Goal: Information Seeking & Learning: Learn about a topic

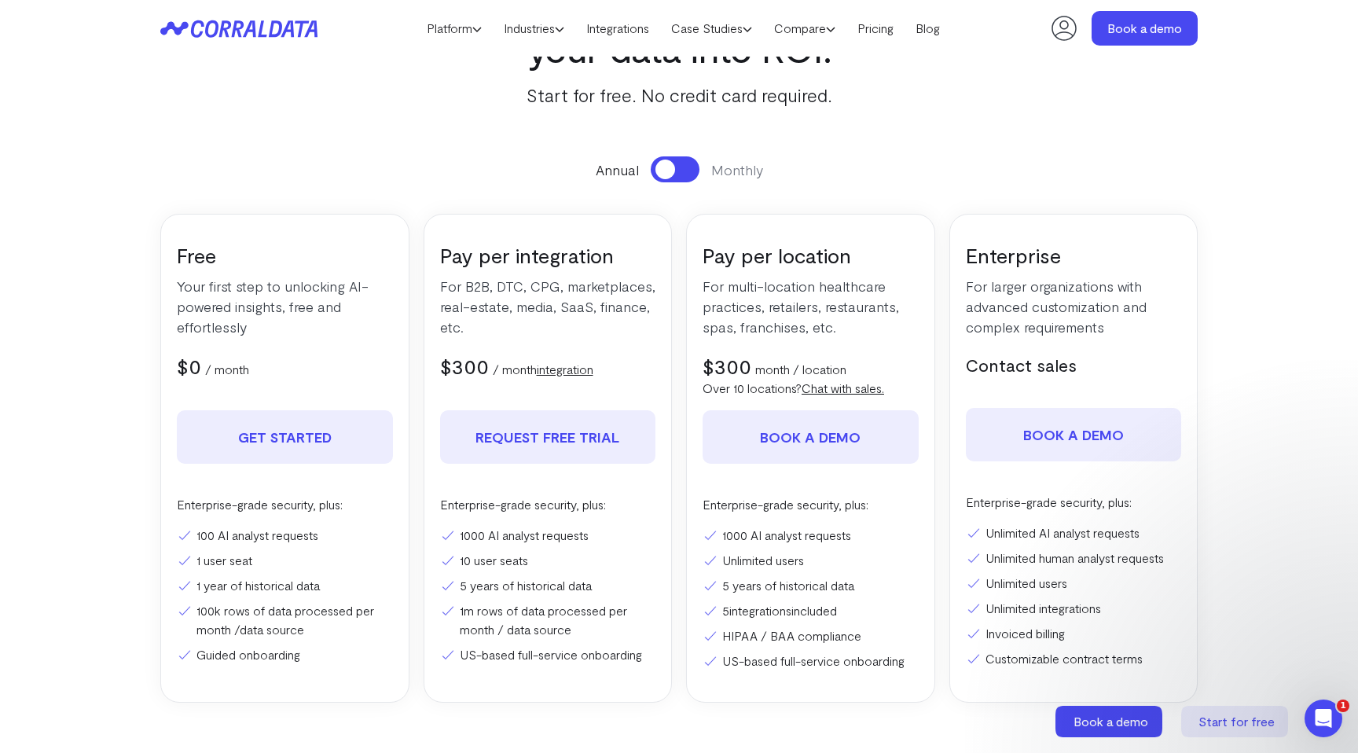
click at [494, 583] on li "5 years of historical data" at bounding box center [548, 585] width 216 height 19
drag, startPoint x: 199, startPoint y: 538, endPoint x: 392, endPoint y: 538, distance: 193.4
click at [392, 538] on li "100 AI analyst requests" at bounding box center [285, 535] width 216 height 19
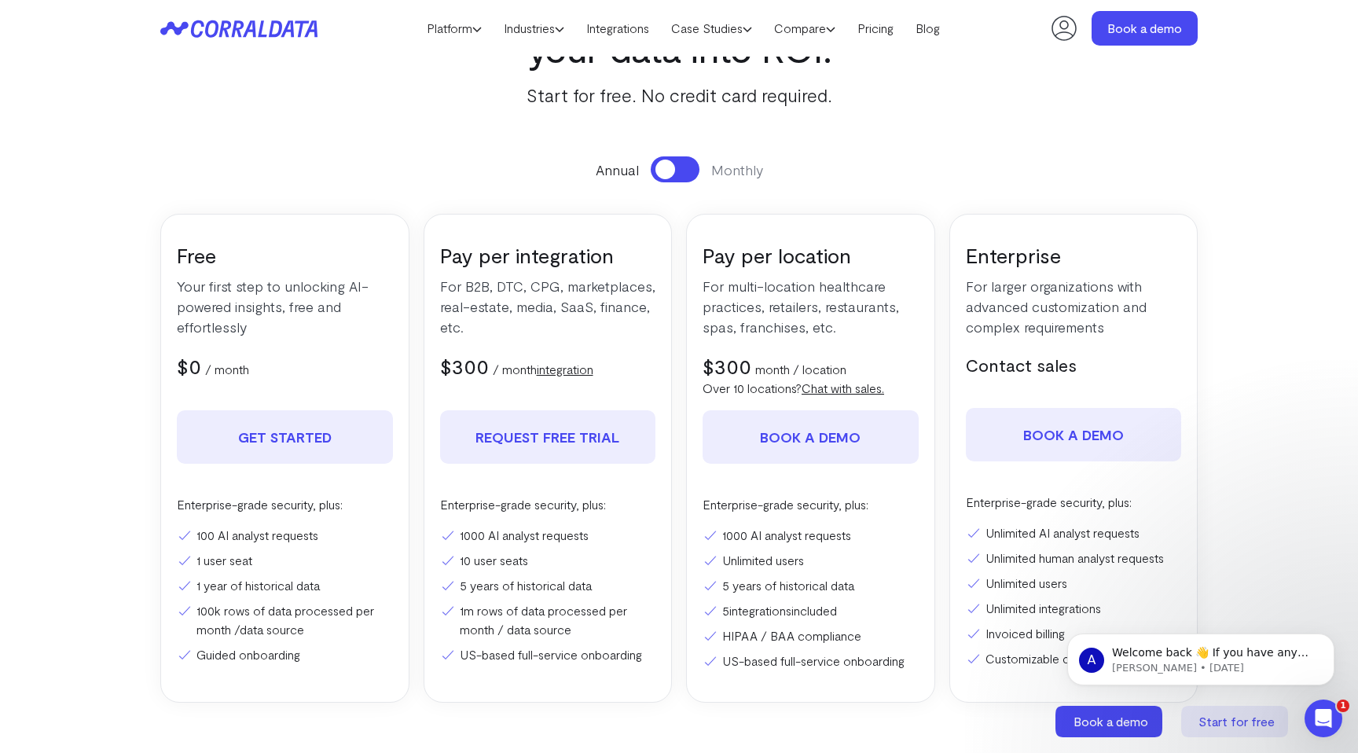
click at [340, 539] on li "100 AI analyst requests" at bounding box center [285, 535] width 216 height 19
drag, startPoint x: 197, startPoint y: 537, endPoint x: 344, endPoint y: 539, distance: 147.0
click at [344, 539] on li "100 AI analyst requests" at bounding box center [285, 535] width 216 height 19
copy li "100 AI analyst requests"
drag, startPoint x: 197, startPoint y: 563, endPoint x: 320, endPoint y: 563, distance: 123.4
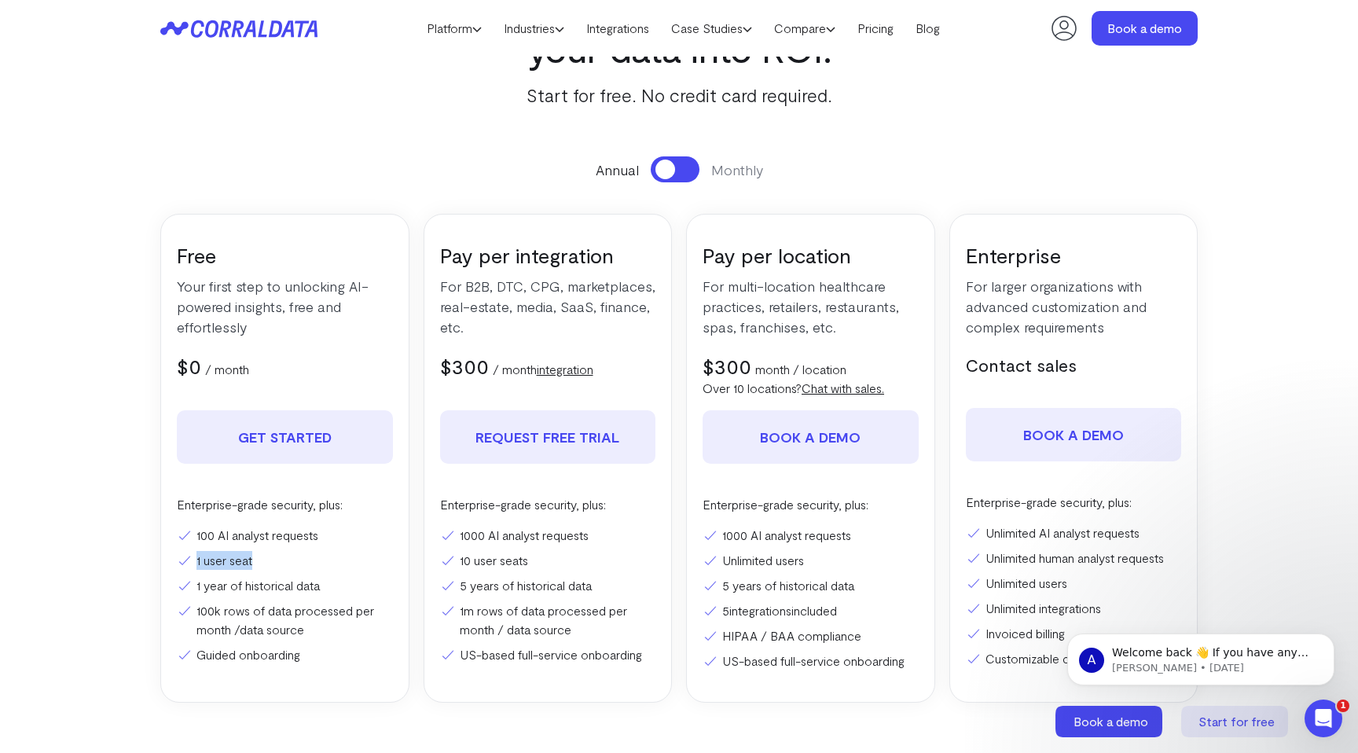
click at [320, 563] on li "1 user seat" at bounding box center [285, 560] width 216 height 19
copy li "1 user seat"
drag, startPoint x: 197, startPoint y: 585, endPoint x: 374, endPoint y: 586, distance: 177.7
click at [374, 586] on li "1 year of historical data" at bounding box center [285, 585] width 216 height 19
copy li "1 year of historical data"
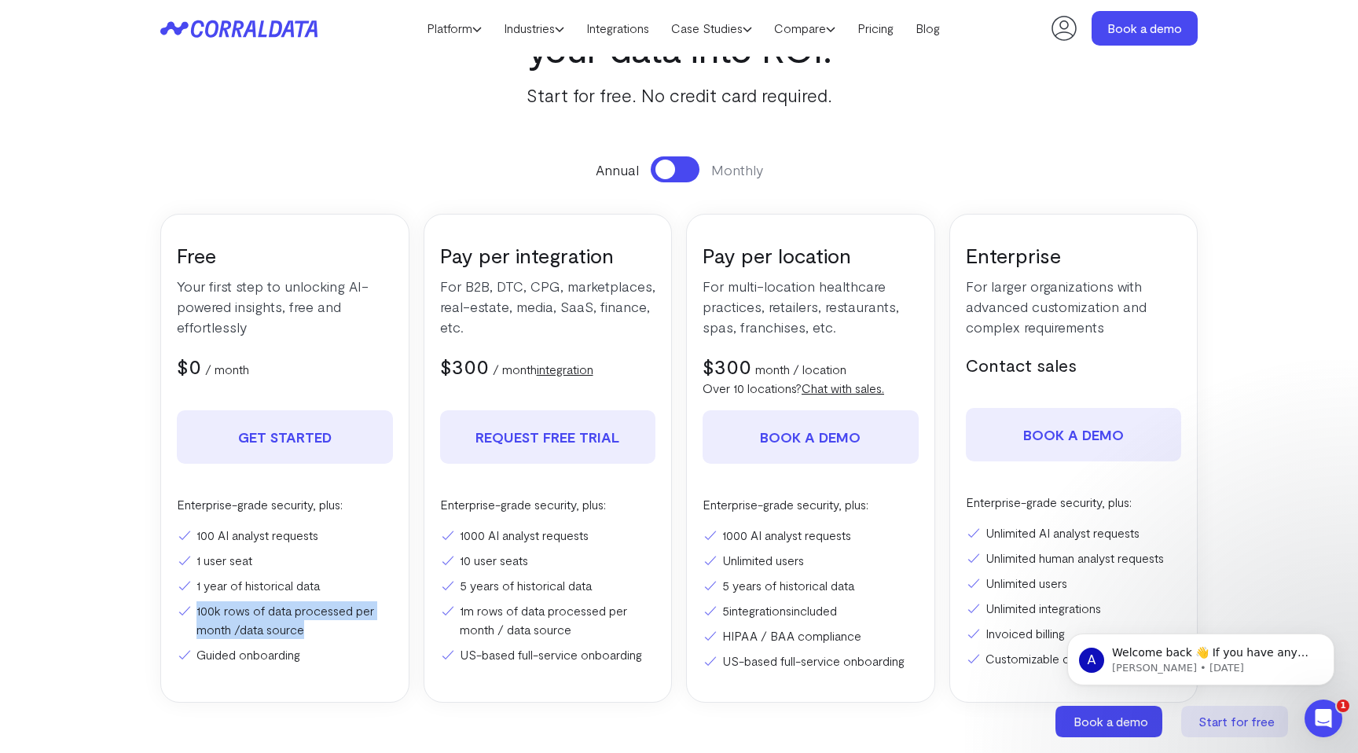
drag, startPoint x: 198, startPoint y: 609, endPoint x: 318, endPoint y: 625, distance: 121.3
click at [318, 626] on li "100k rows of data processed per month / data source" at bounding box center [285, 620] width 216 height 38
copy li "100k rows of data processed per month / data source"
drag, startPoint x: 458, startPoint y: 535, endPoint x: 664, endPoint y: 535, distance: 206.0
click at [664, 535] on div "Pay per integration For B2B, DTC, CPG, marketplaces, real-estate, media, SaaS, …" at bounding box center [548, 458] width 249 height 489
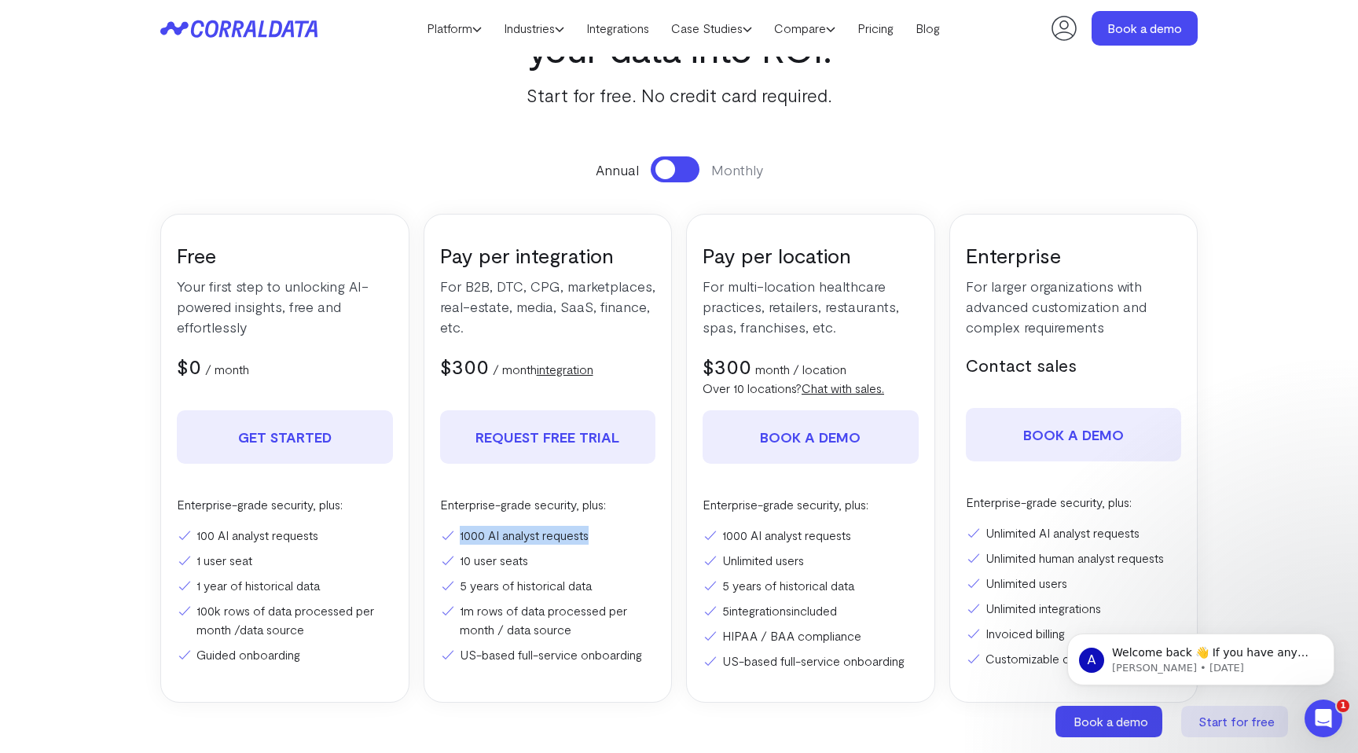
copy li "1000 AI analyst requests"
drag, startPoint x: 461, startPoint y: 561, endPoint x: 532, endPoint y: 562, distance: 71.5
click at [532, 562] on li "10 user seats" at bounding box center [548, 560] width 216 height 19
copy li "10 user seats"
drag, startPoint x: 460, startPoint y: 612, endPoint x: 574, endPoint y: 623, distance: 114.6
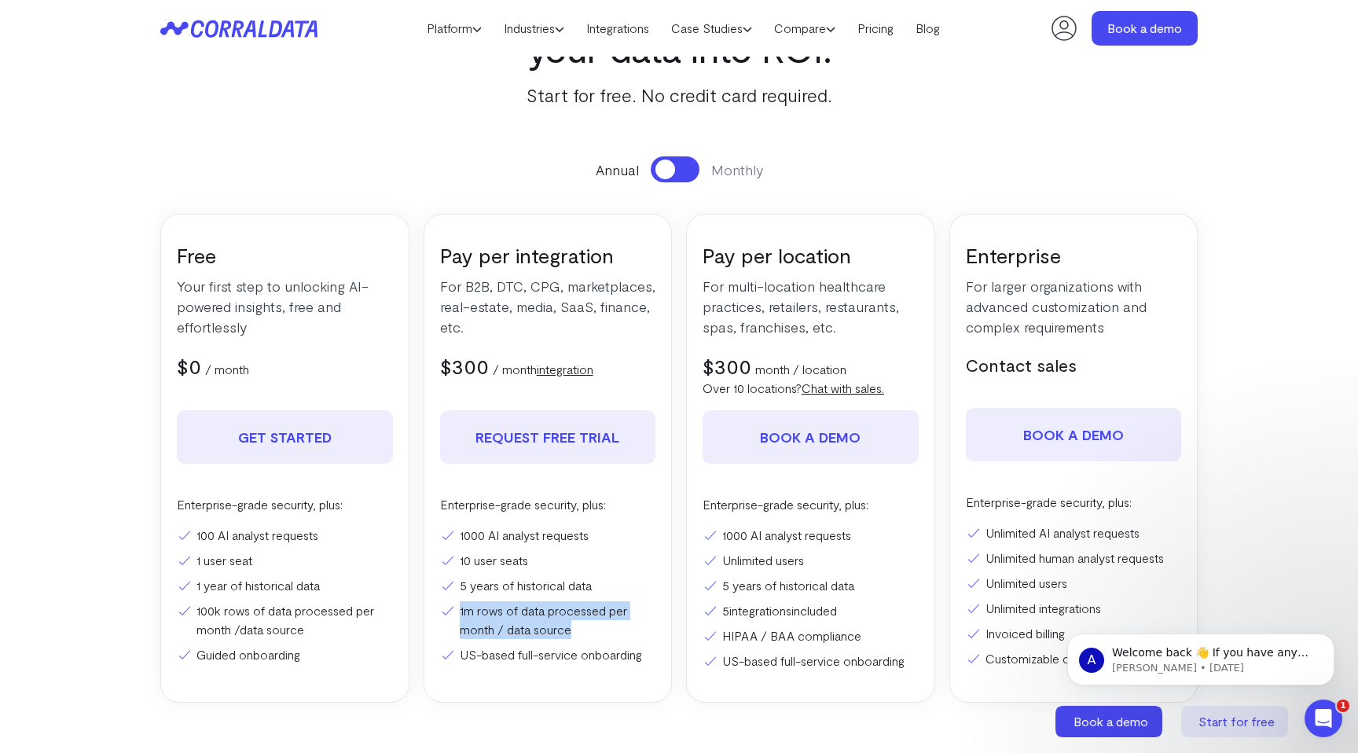
click at [574, 623] on li "1m rows of data processed per month / data source" at bounding box center [548, 620] width 216 height 38
copy li "1m rows of data processed per month / data source"
click at [766, 559] on li "Unlimited users" at bounding box center [811, 560] width 216 height 19
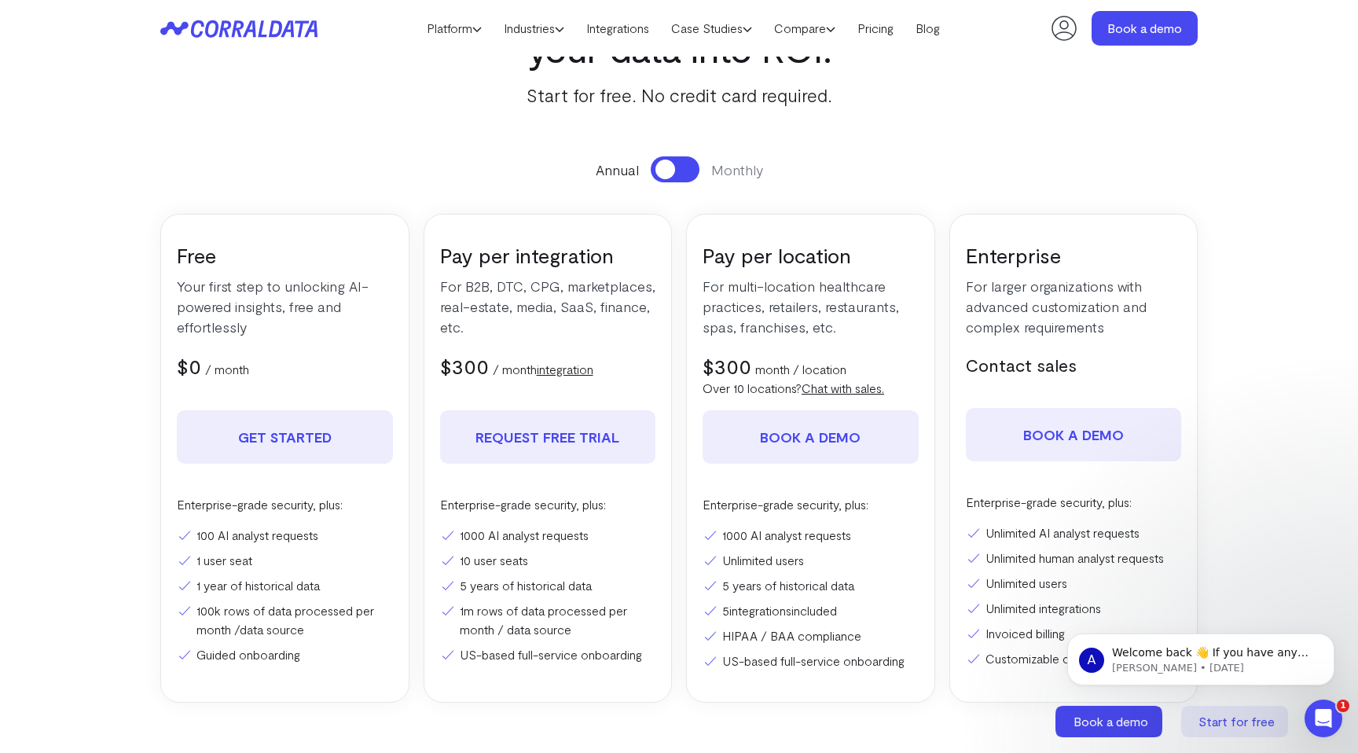
click at [748, 563] on li "Unlimited users" at bounding box center [811, 560] width 216 height 19
drag, startPoint x: 724, startPoint y: 561, endPoint x: 837, endPoint y: 562, distance: 113.2
click at [837, 562] on li "Unlimited users" at bounding box center [811, 560] width 216 height 19
copy li "Unlimited users"
drag, startPoint x: 723, startPoint y: 607, endPoint x: 904, endPoint y: 607, distance: 180.8
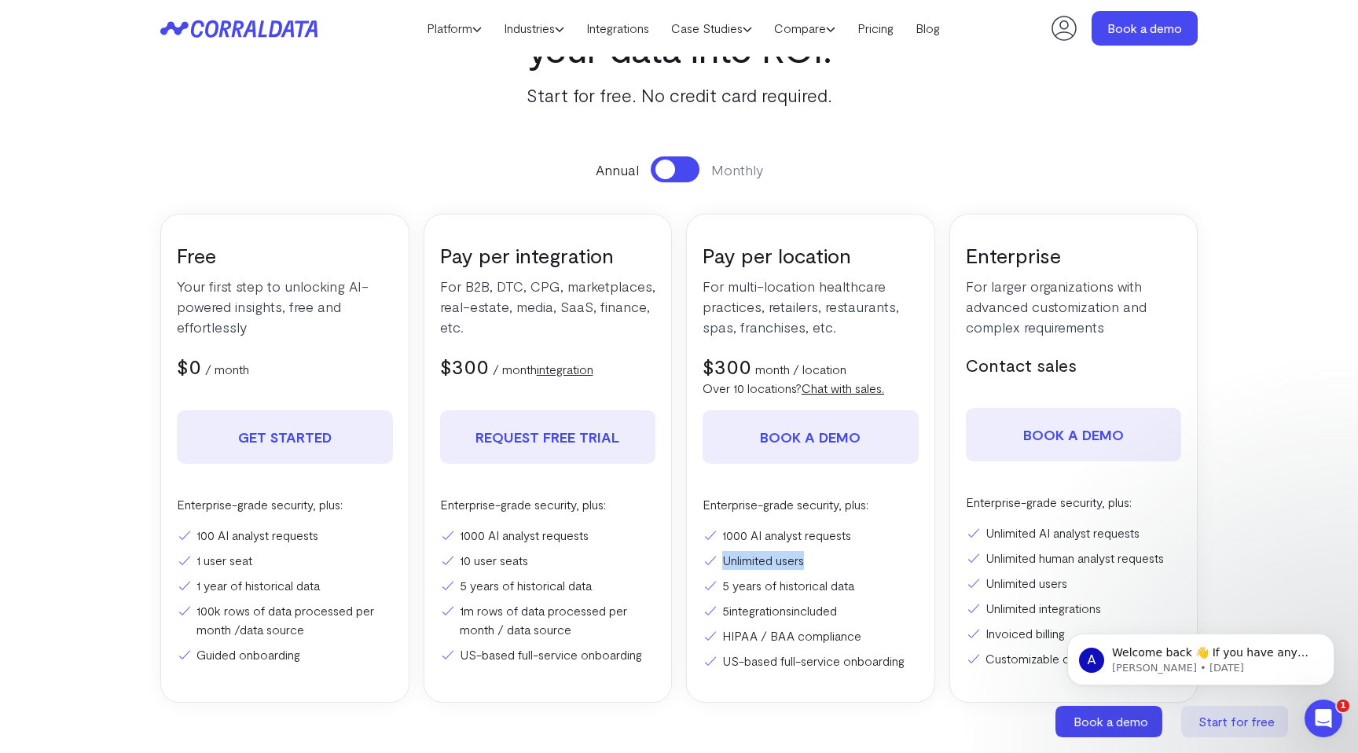
click at [904, 607] on li "5 integrations included" at bounding box center [811, 610] width 216 height 19
copy li "5 integrations included"
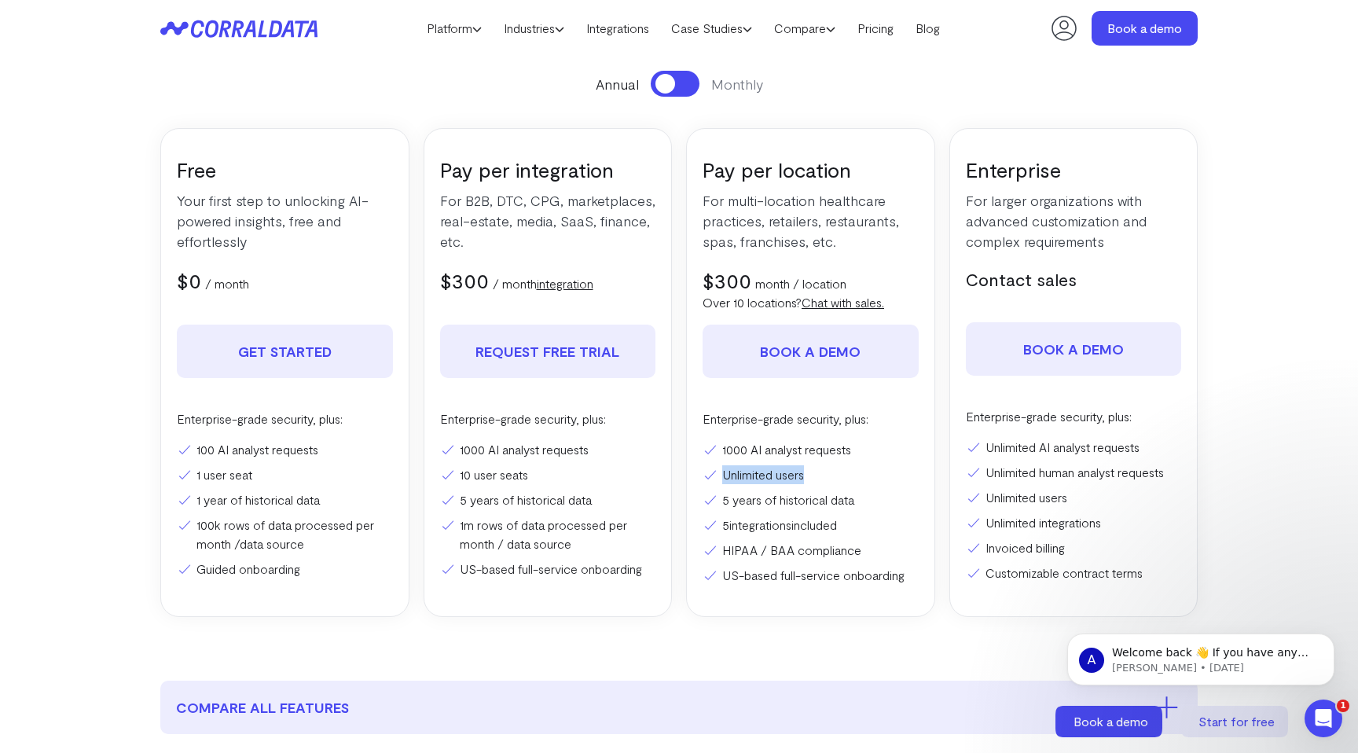
scroll to position [213, 0]
drag, startPoint x: 987, startPoint y: 447, endPoint x: 1129, endPoint y: 443, distance: 142.3
click at [1129, 443] on li "Unlimited AI analyst requests" at bounding box center [1074, 445] width 216 height 19
click at [1023, 462] on li "Unlimited human analyst requests" at bounding box center [1074, 470] width 216 height 19
drag, startPoint x: 988, startPoint y: 447, endPoint x: 1178, endPoint y: 447, distance: 190.2
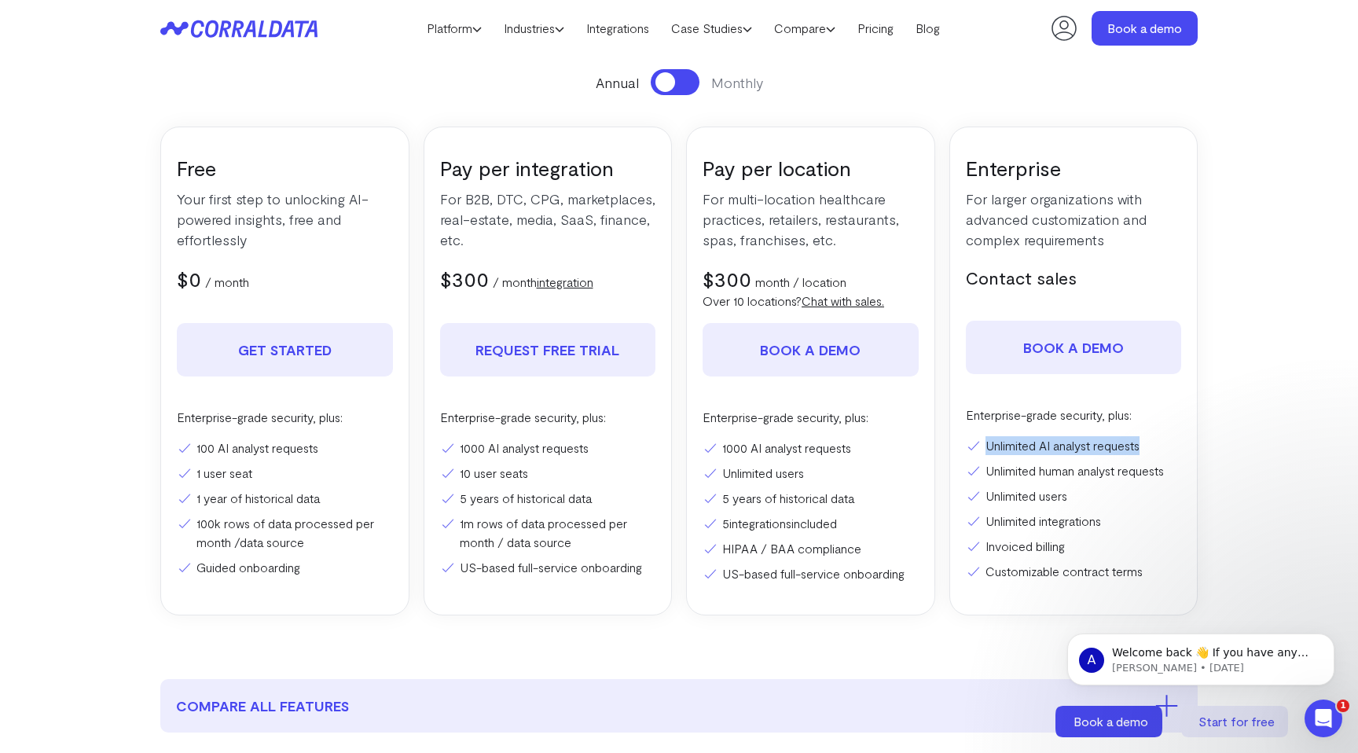
click at [1178, 447] on li "Unlimited AI analyst requests" at bounding box center [1074, 445] width 216 height 19
copy li "Unlimited AI analyst requests"
drag, startPoint x: 1171, startPoint y: 470, endPoint x: 983, endPoint y: 476, distance: 188.0
click at [983, 476] on li "Unlimited human analyst requests" at bounding box center [1074, 470] width 216 height 19
click at [1010, 499] on li "Unlimited users" at bounding box center [1074, 496] width 216 height 19
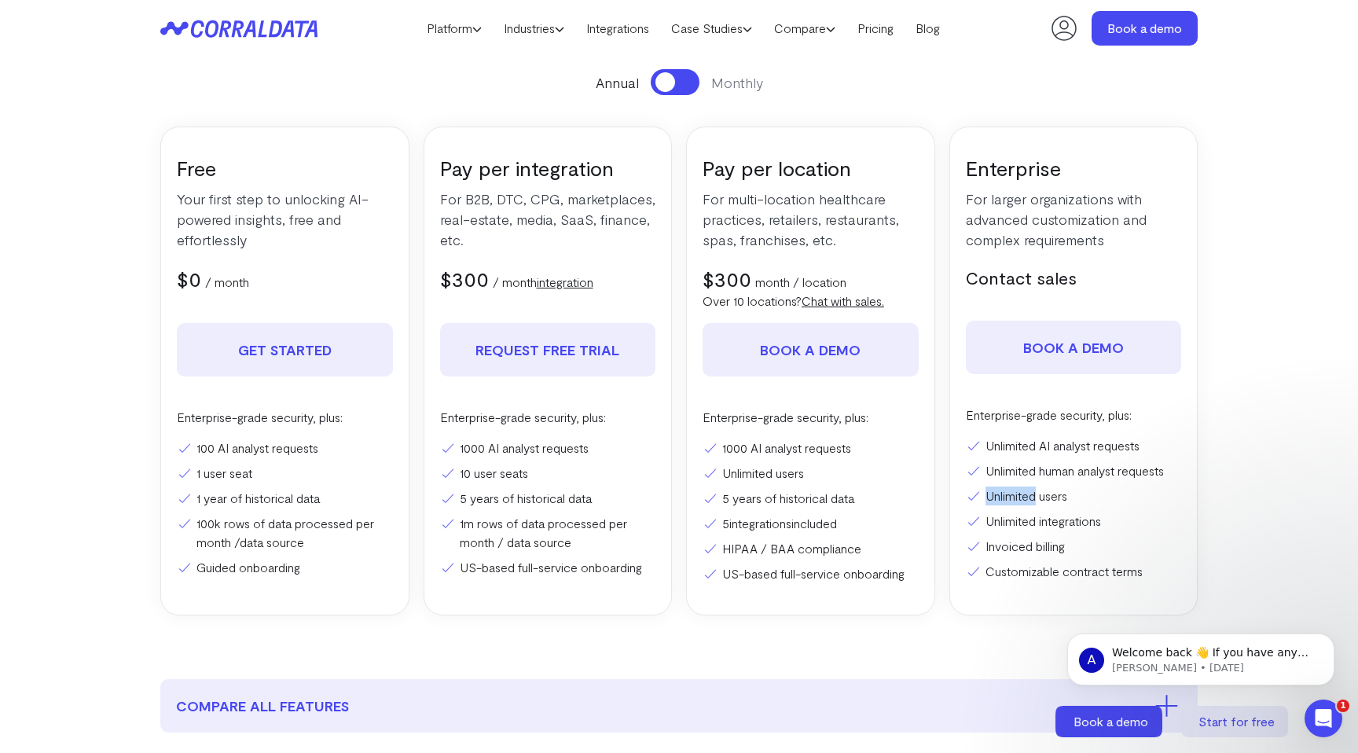
click at [1010, 499] on li "Unlimited users" at bounding box center [1074, 496] width 216 height 19
drag, startPoint x: 987, startPoint y: 518, endPoint x: 1085, endPoint y: 518, distance: 98.3
click at [1085, 518] on li "Unlimited integrations" at bounding box center [1074, 521] width 216 height 19
click at [1076, 575] on li "Customizable contract terms" at bounding box center [1074, 571] width 216 height 19
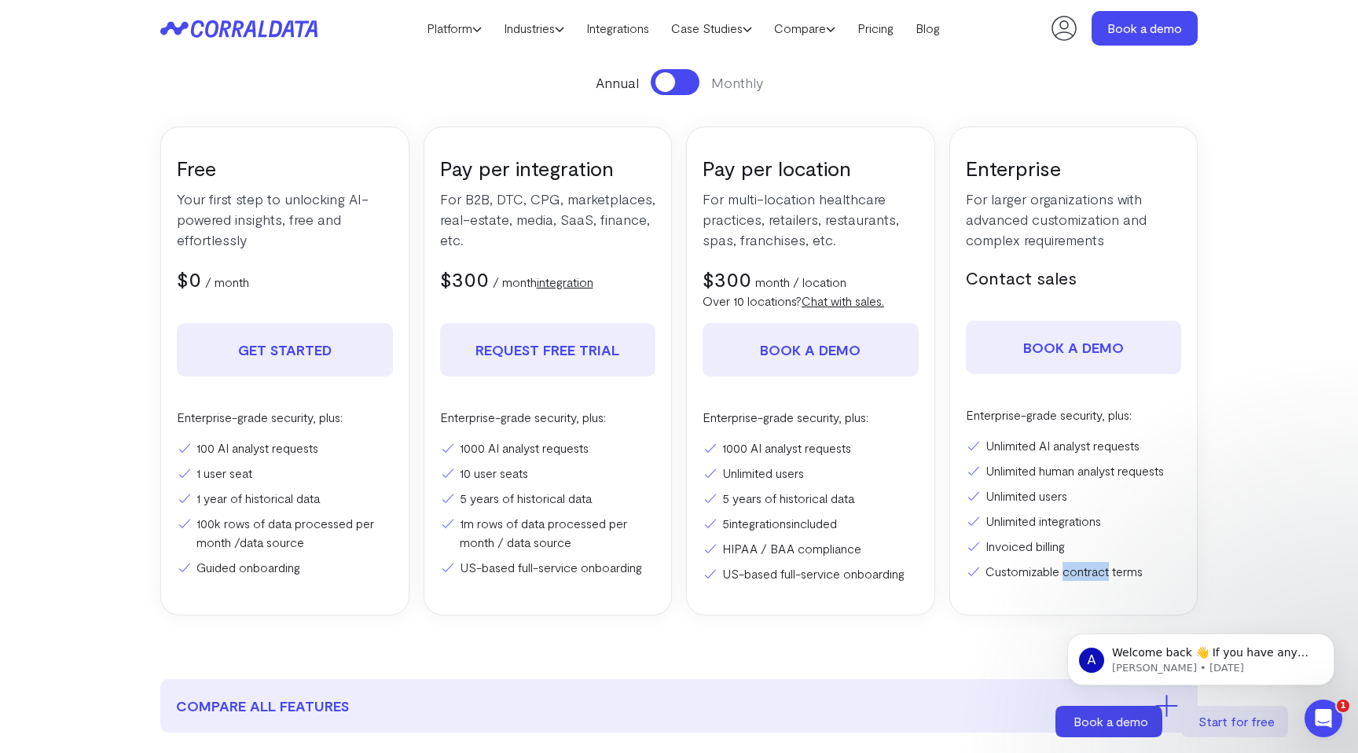
click at [1076, 575] on li "Customizable contract terms" at bounding box center [1074, 571] width 216 height 19
click at [1034, 575] on li "Customizable contract terms" at bounding box center [1074, 571] width 216 height 19
drag, startPoint x: 987, startPoint y: 575, endPoint x: 1189, endPoint y: 575, distance: 202.0
click at [1189, 575] on div "Enterprise For larger organizations with advanced customization and complex req…" at bounding box center [1074, 371] width 249 height 489
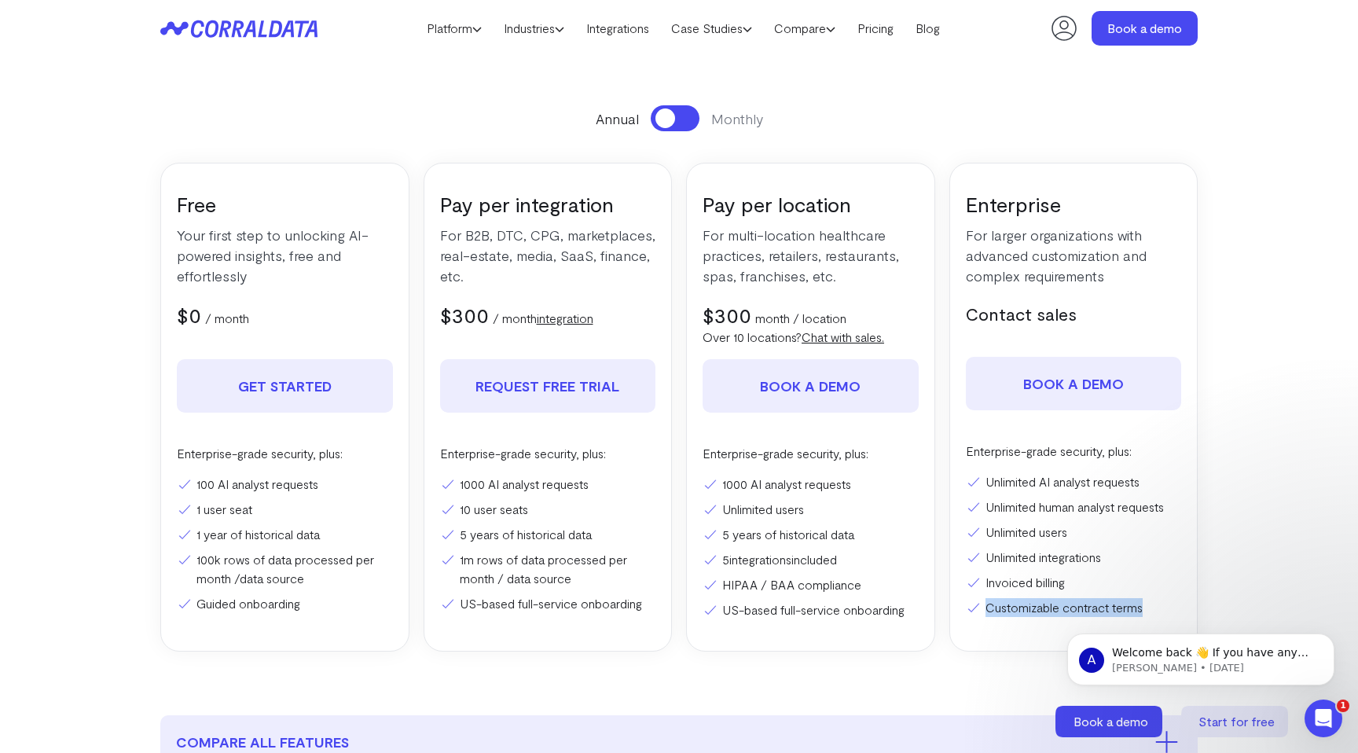
scroll to position [489, 0]
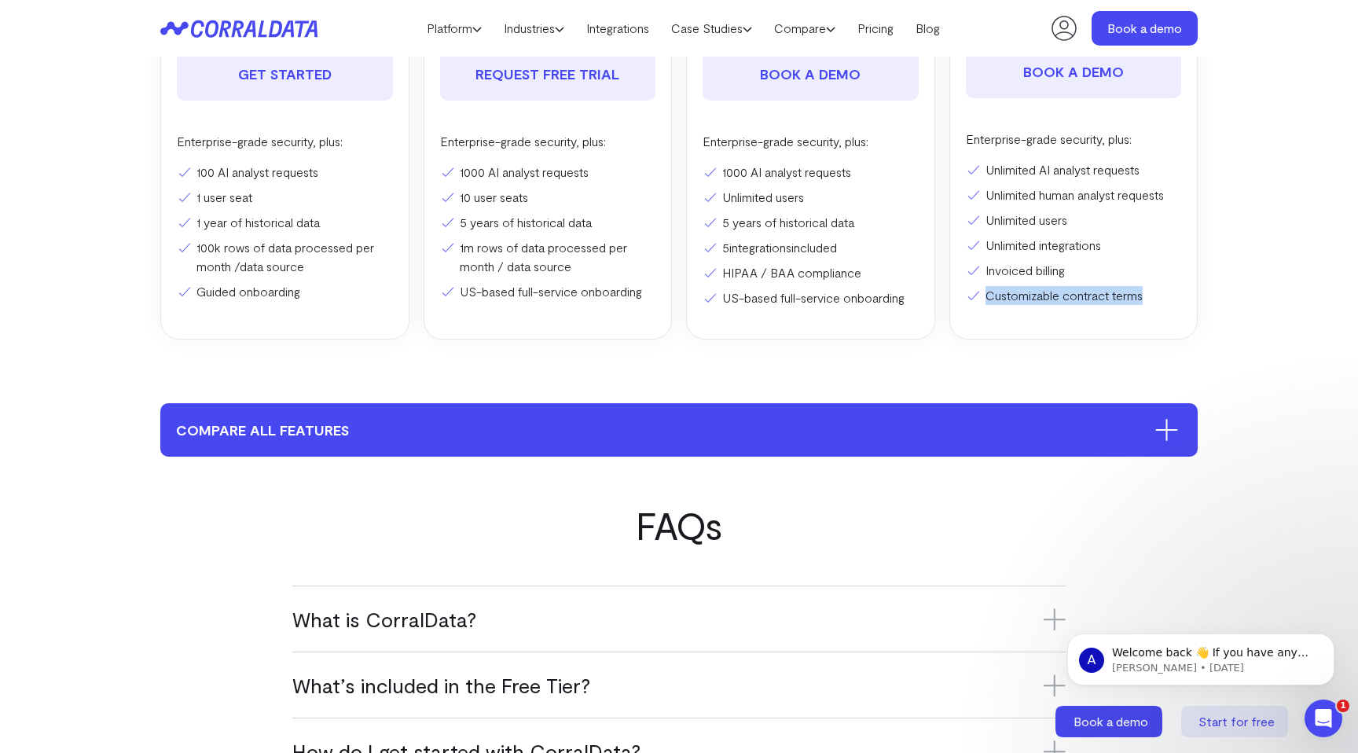
click at [778, 441] on button "compare all features" at bounding box center [679, 429] width 1038 height 53
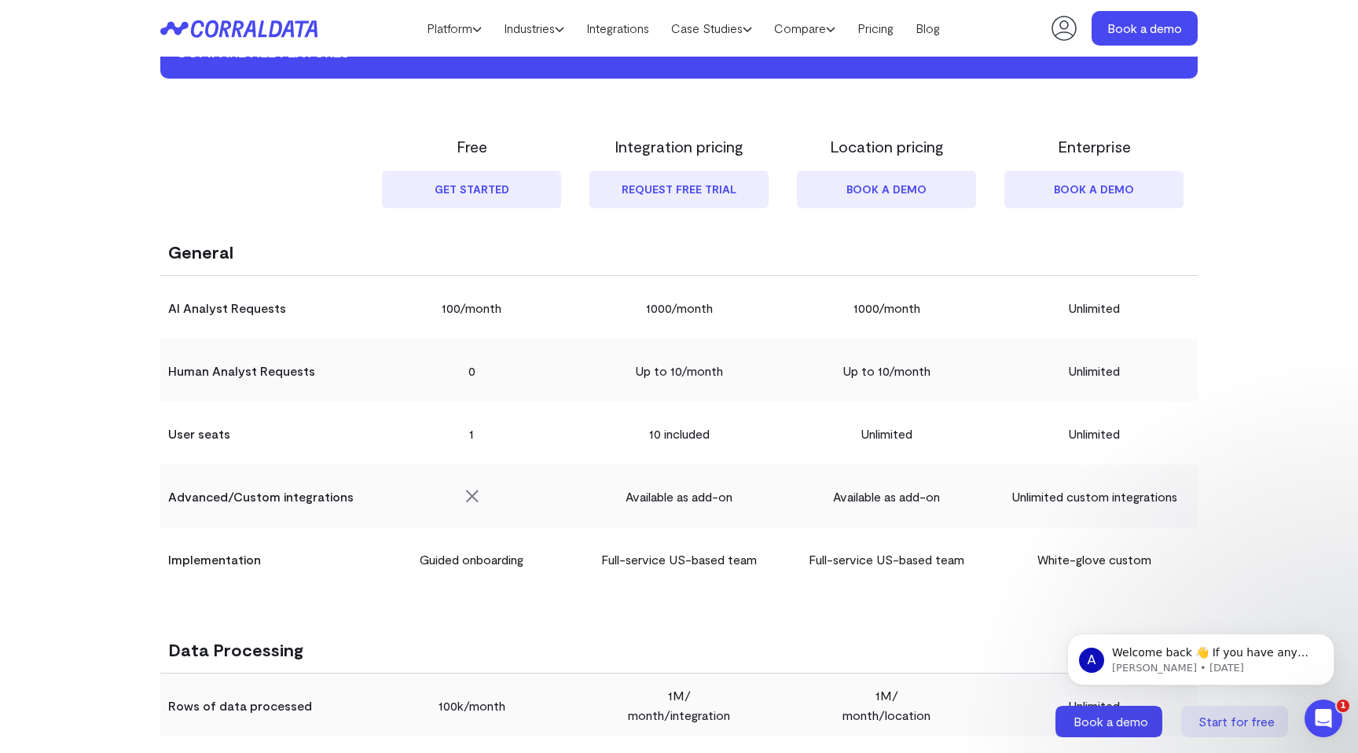
scroll to position [700, 0]
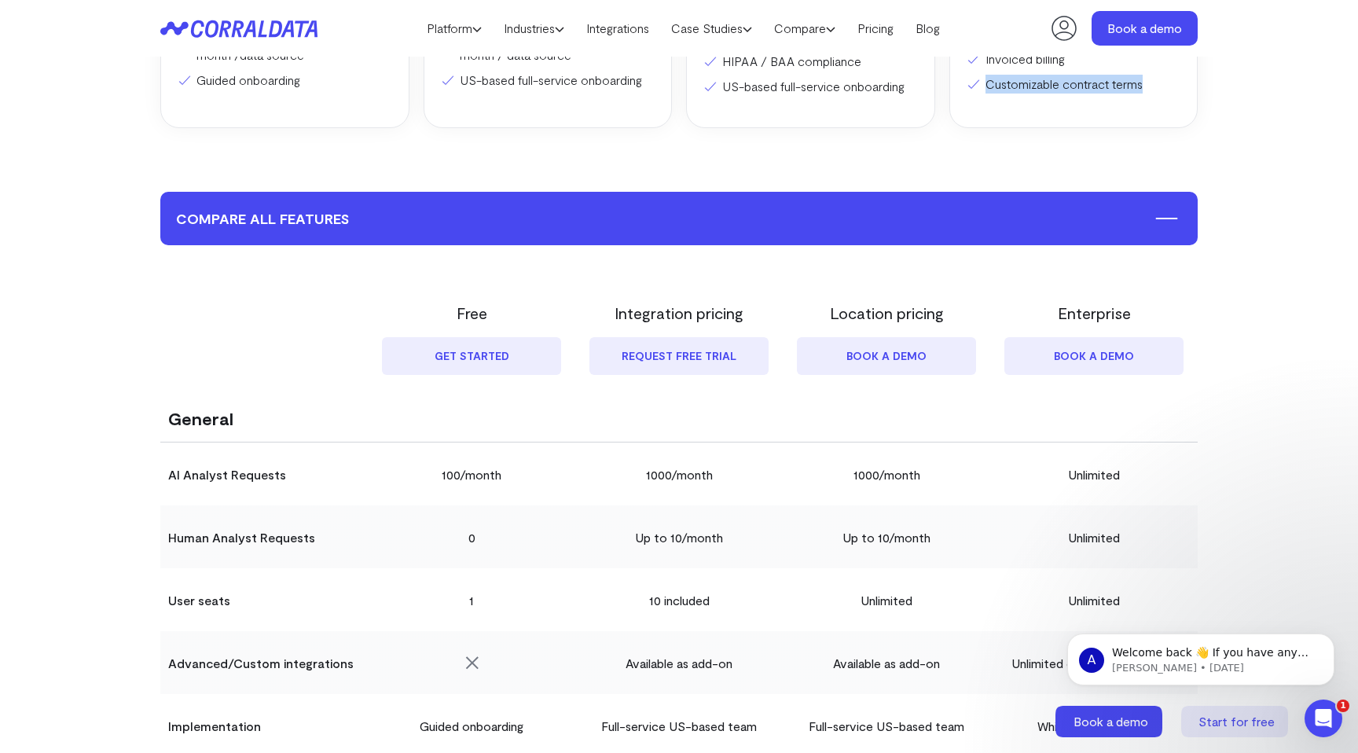
click at [752, 225] on button "compare all features" at bounding box center [679, 218] width 1038 height 53
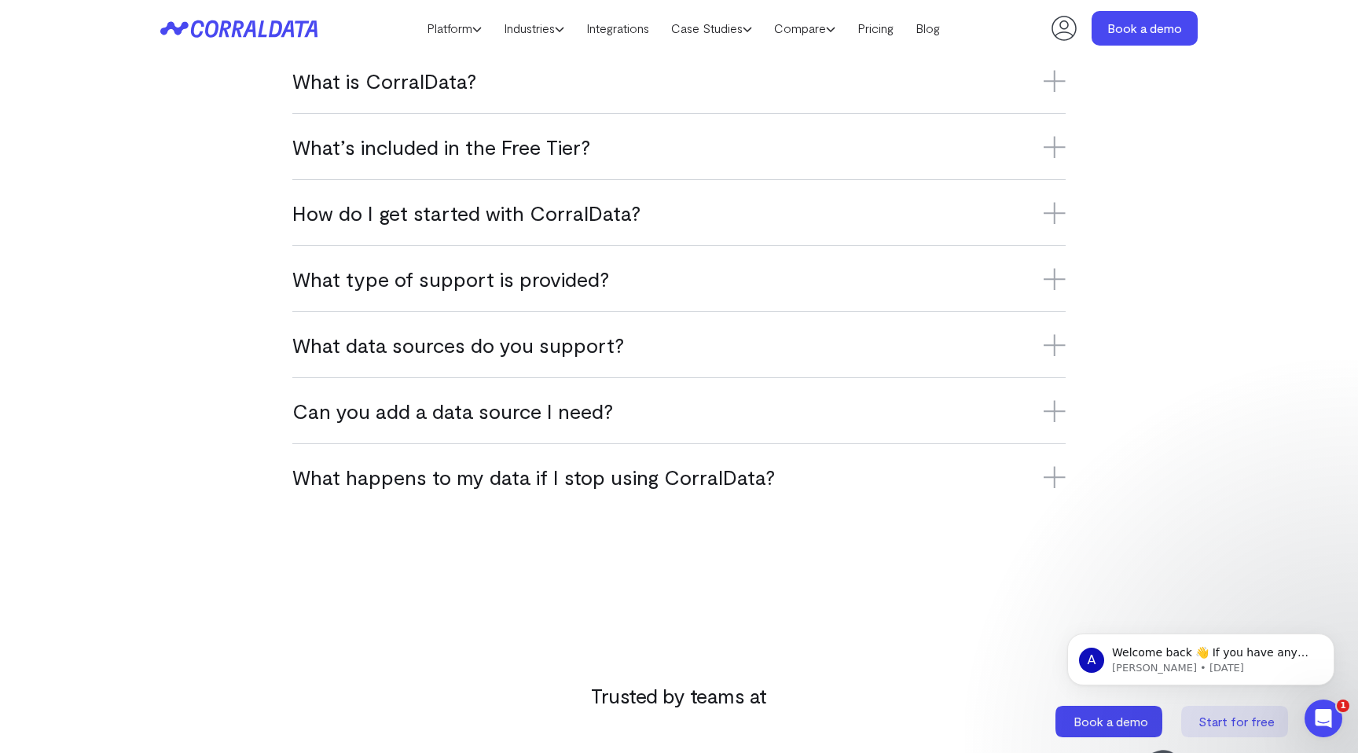
scroll to position [1037, 0]
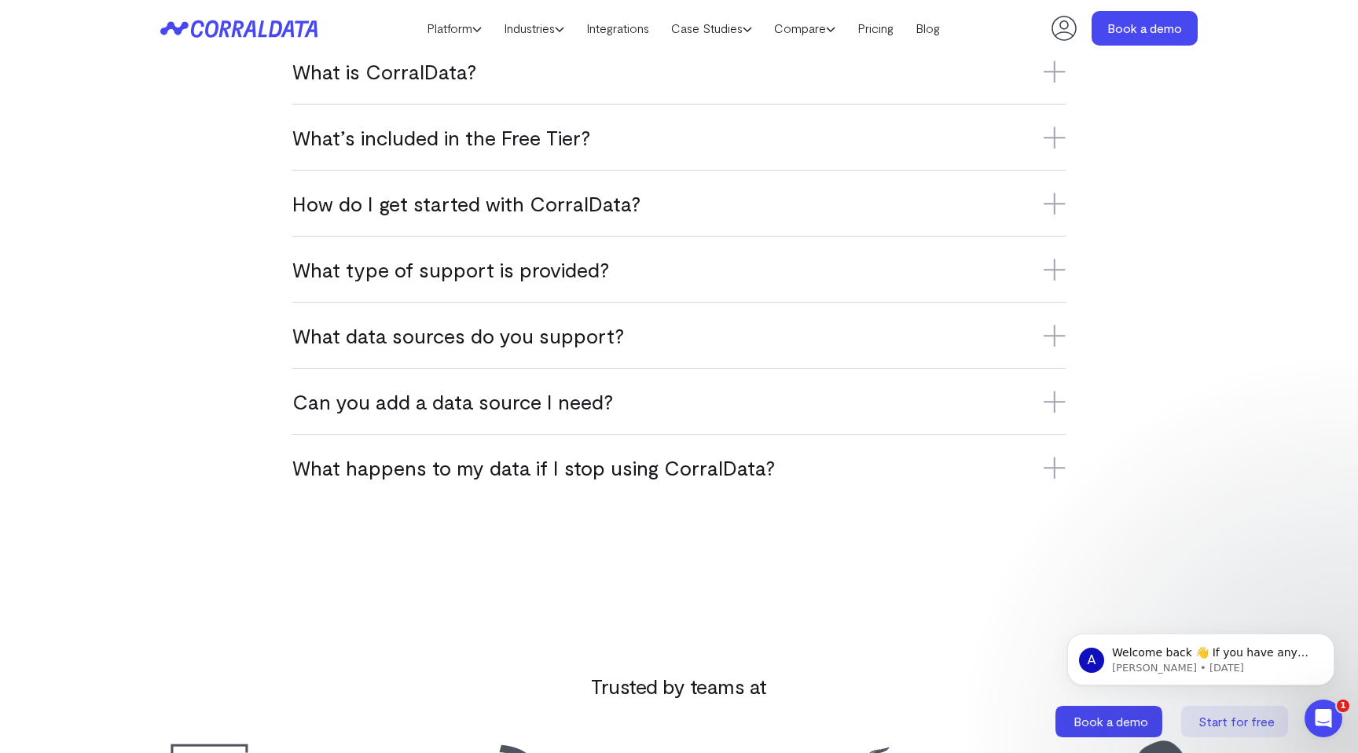
click at [609, 285] on div "What type of support is provided? Free Tier users have access to online resourc…" at bounding box center [679, 269] width 774 height 66
click at [568, 275] on h3 "What type of support is provided?" at bounding box center [679, 269] width 774 height 26
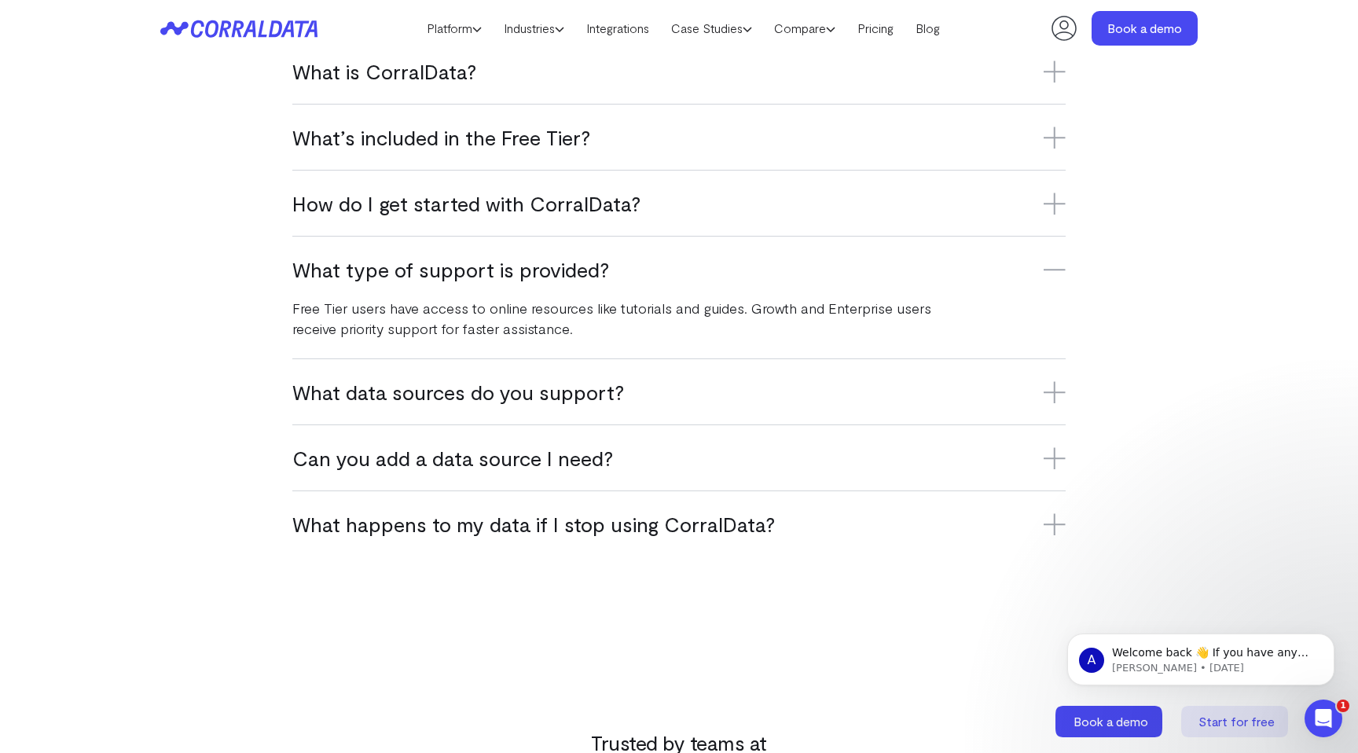
click at [568, 275] on h3 "What type of support is provided?" at bounding box center [679, 269] width 774 height 26
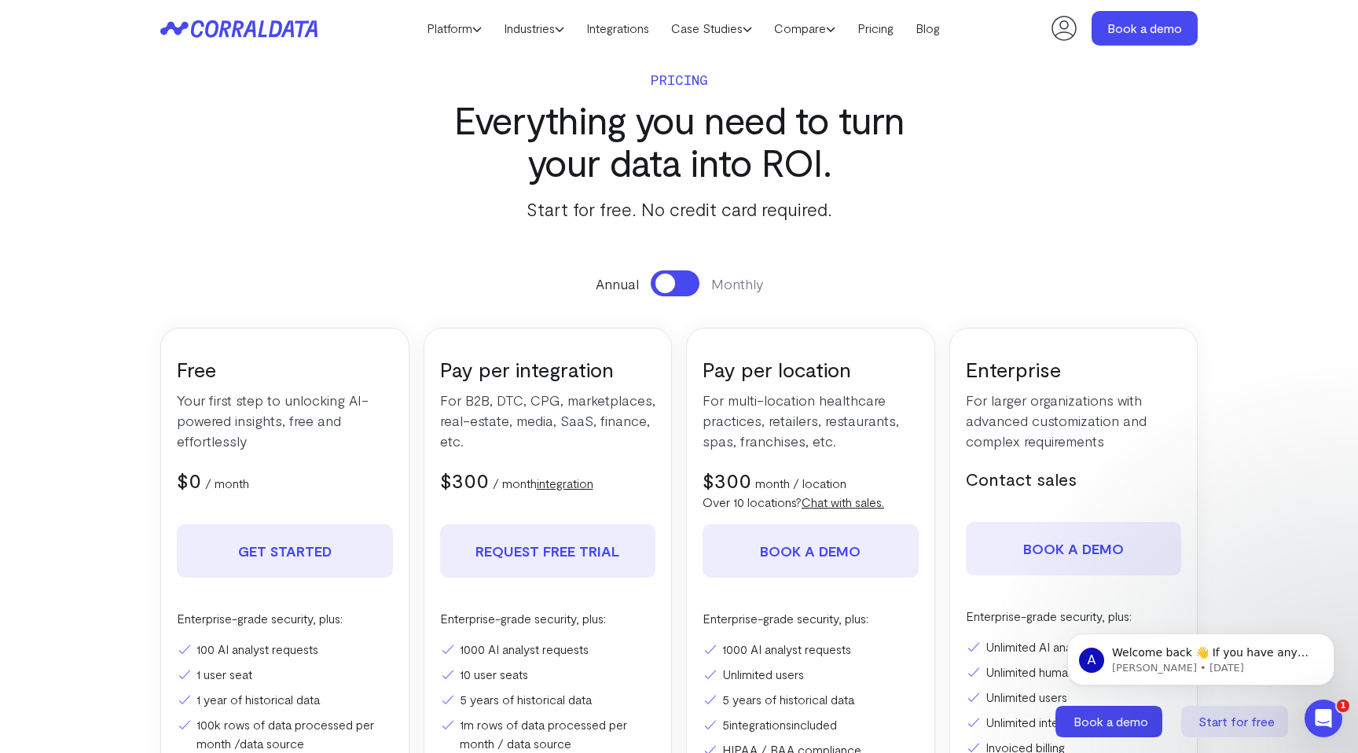
scroll to position [11, 0]
click at [814, 28] on link "Compare" at bounding box center [804, 29] width 83 height 24
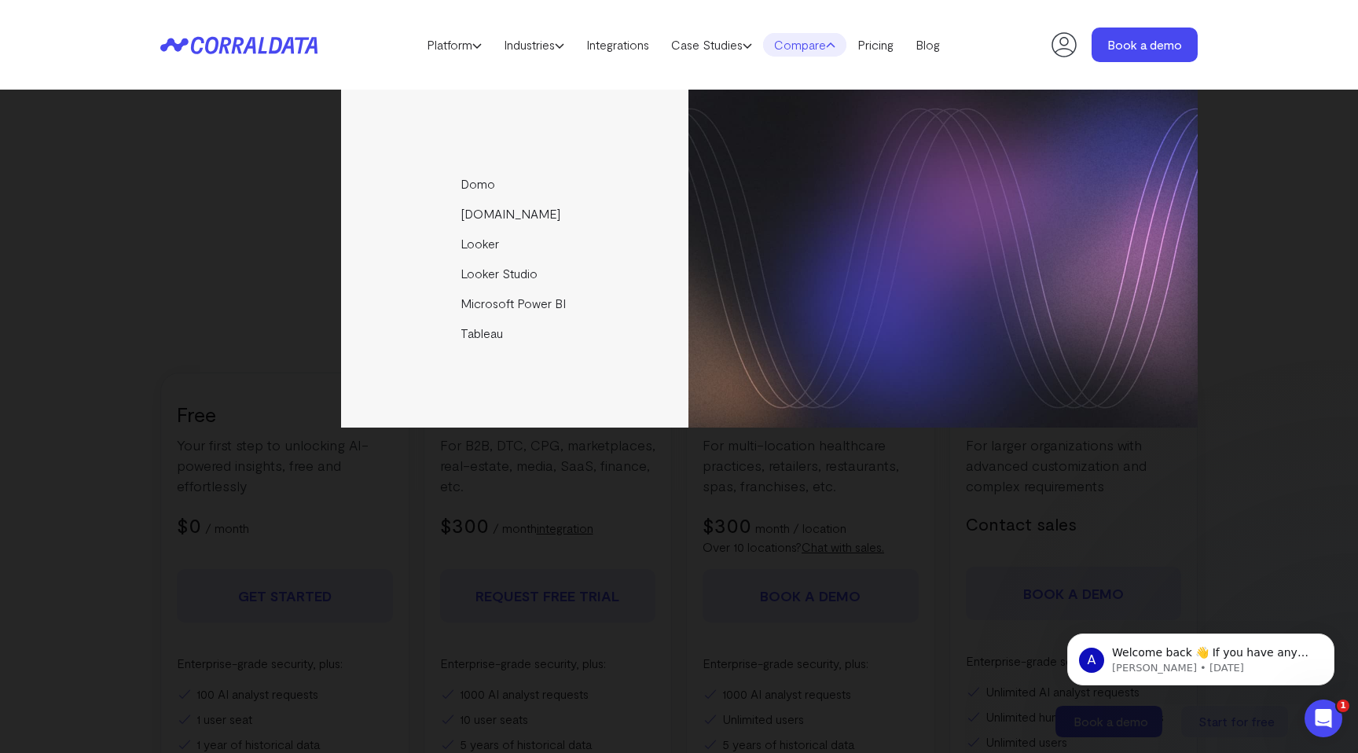
click at [814, 28] on header "Platform AI Reporting Use AI to effortlessly answer any business questions from…" at bounding box center [679, 45] width 1038 height 90
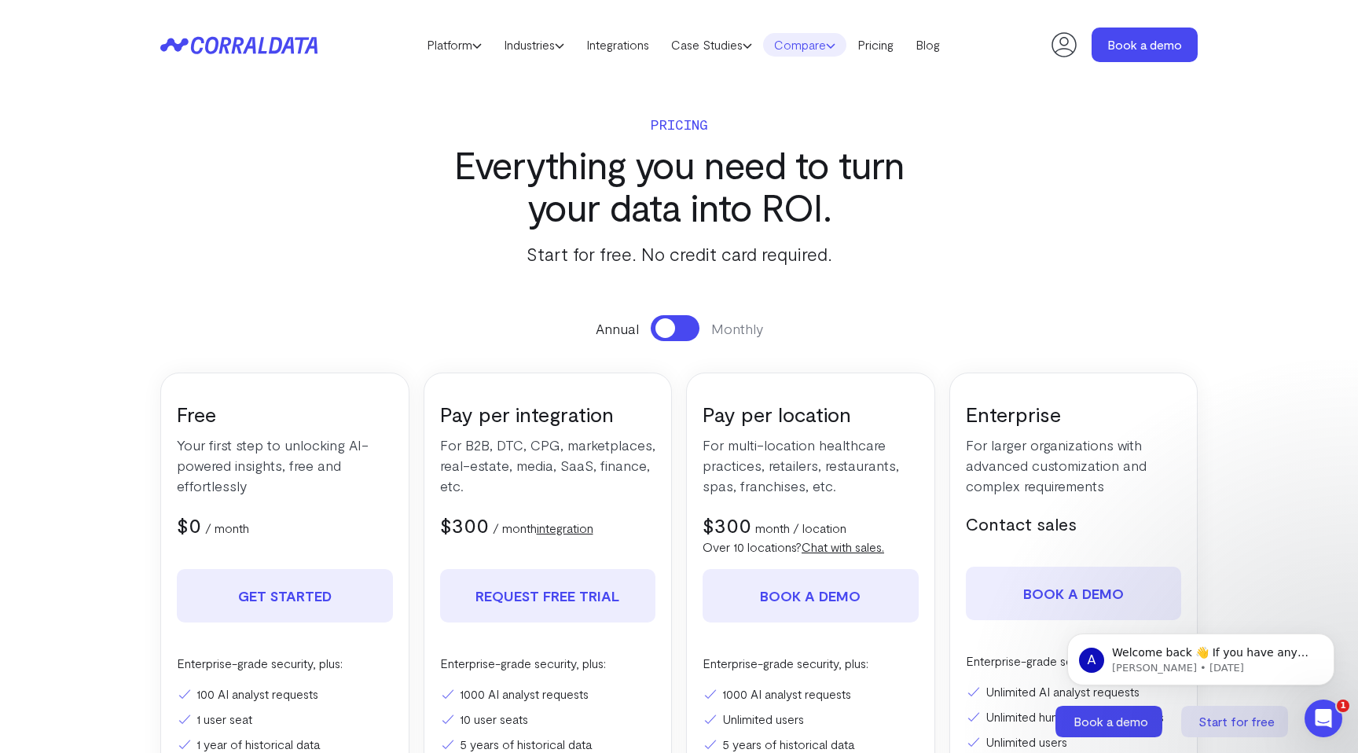
click at [814, 28] on header "Platform AI Reporting Use AI to effortlessly answer any business questions from…" at bounding box center [679, 45] width 1038 height 90
click at [797, 39] on link "Compare" at bounding box center [804, 45] width 83 height 24
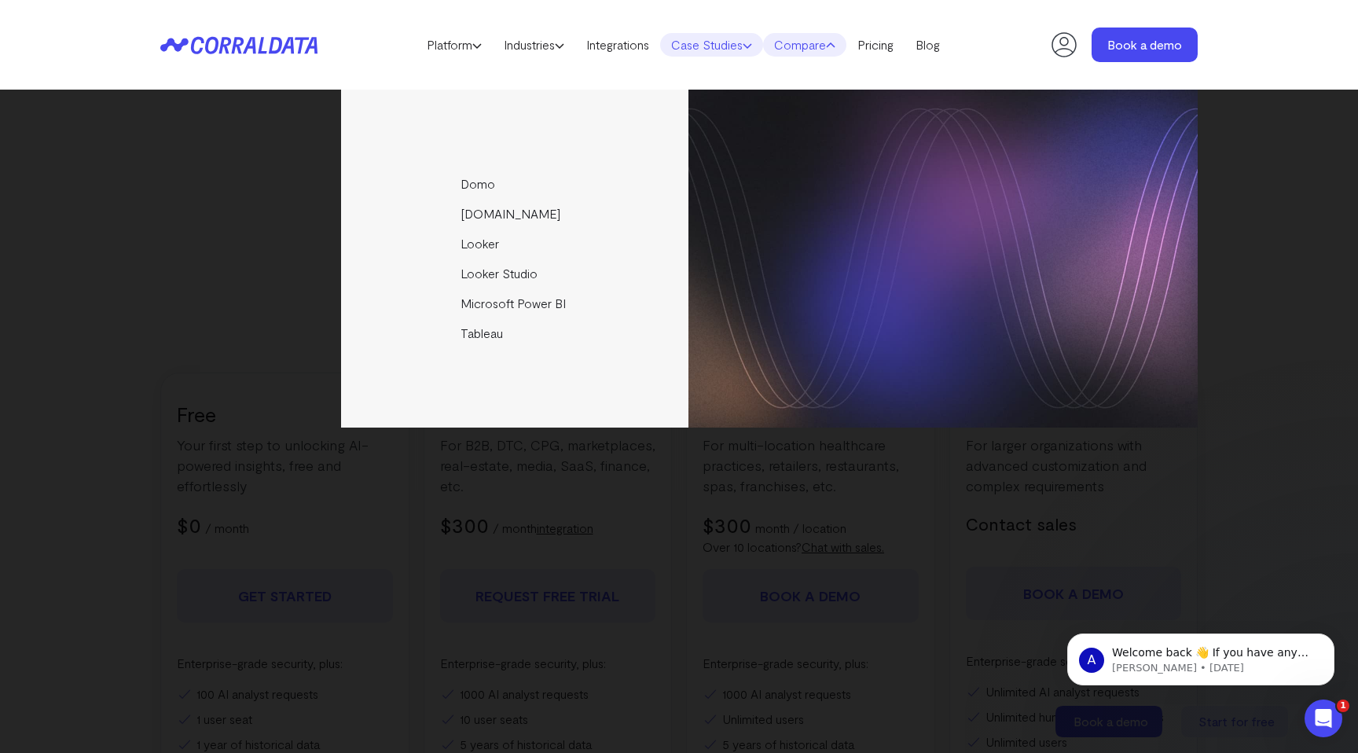
click at [729, 42] on link "Case Studies" at bounding box center [711, 45] width 103 height 24
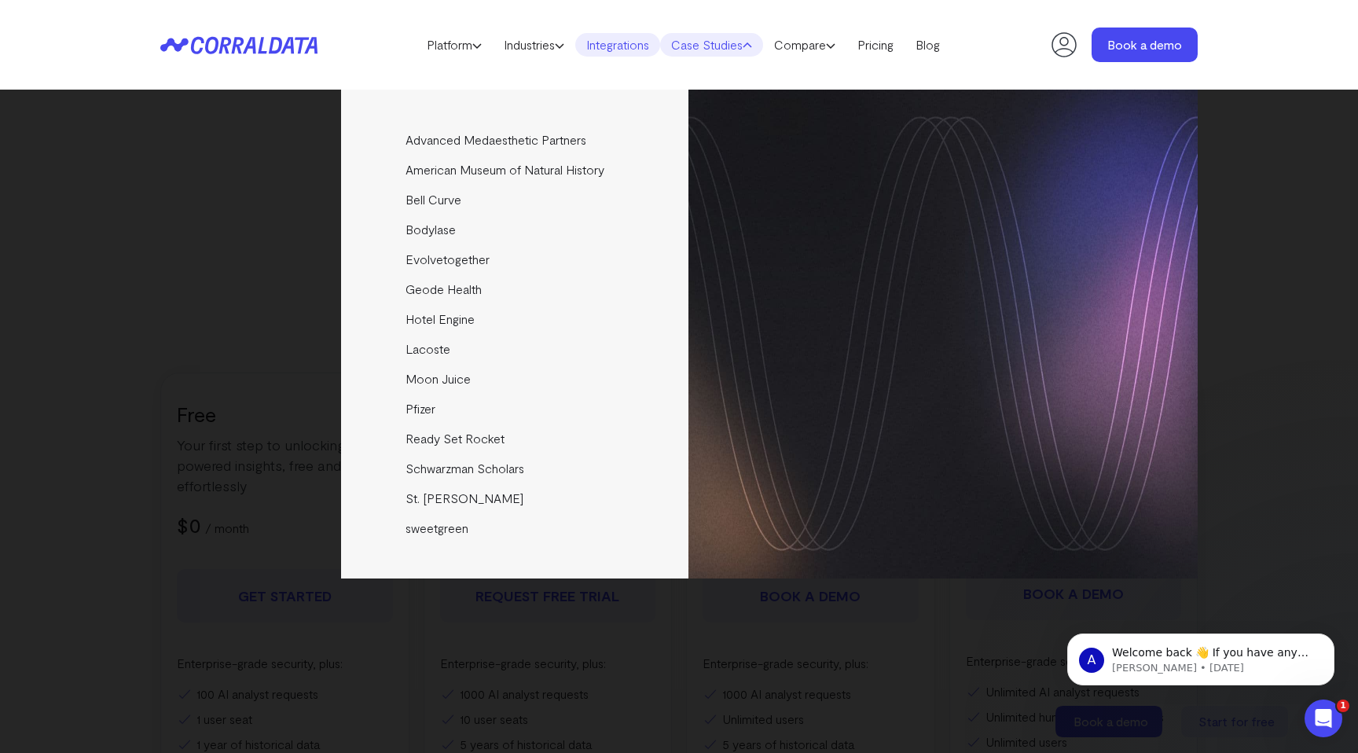
click at [621, 48] on link "Integrations" at bounding box center [617, 45] width 85 height 24
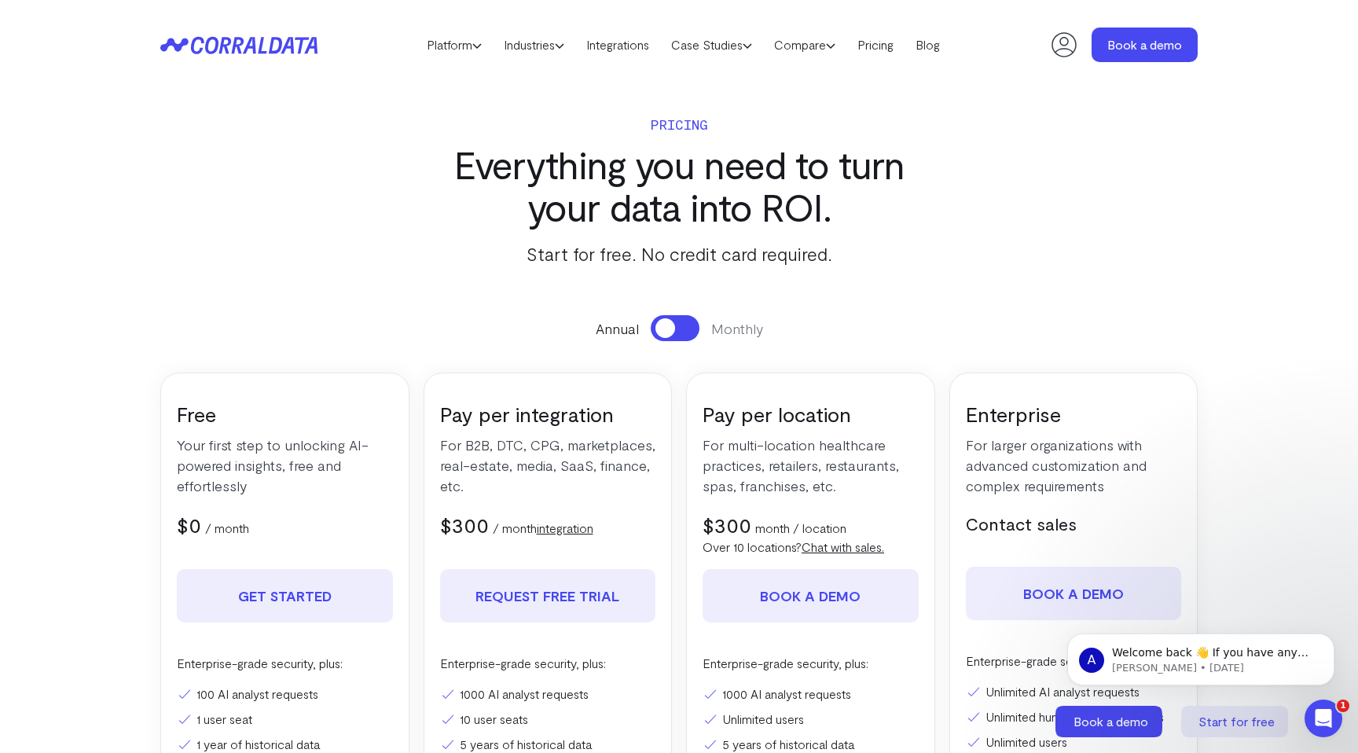
click at [718, 28] on header "Platform AI Reporting Use AI to effortlessly answer any business questions from…" at bounding box center [679, 45] width 1038 height 90
click at [711, 53] on link "Case Studies" at bounding box center [711, 45] width 103 height 24
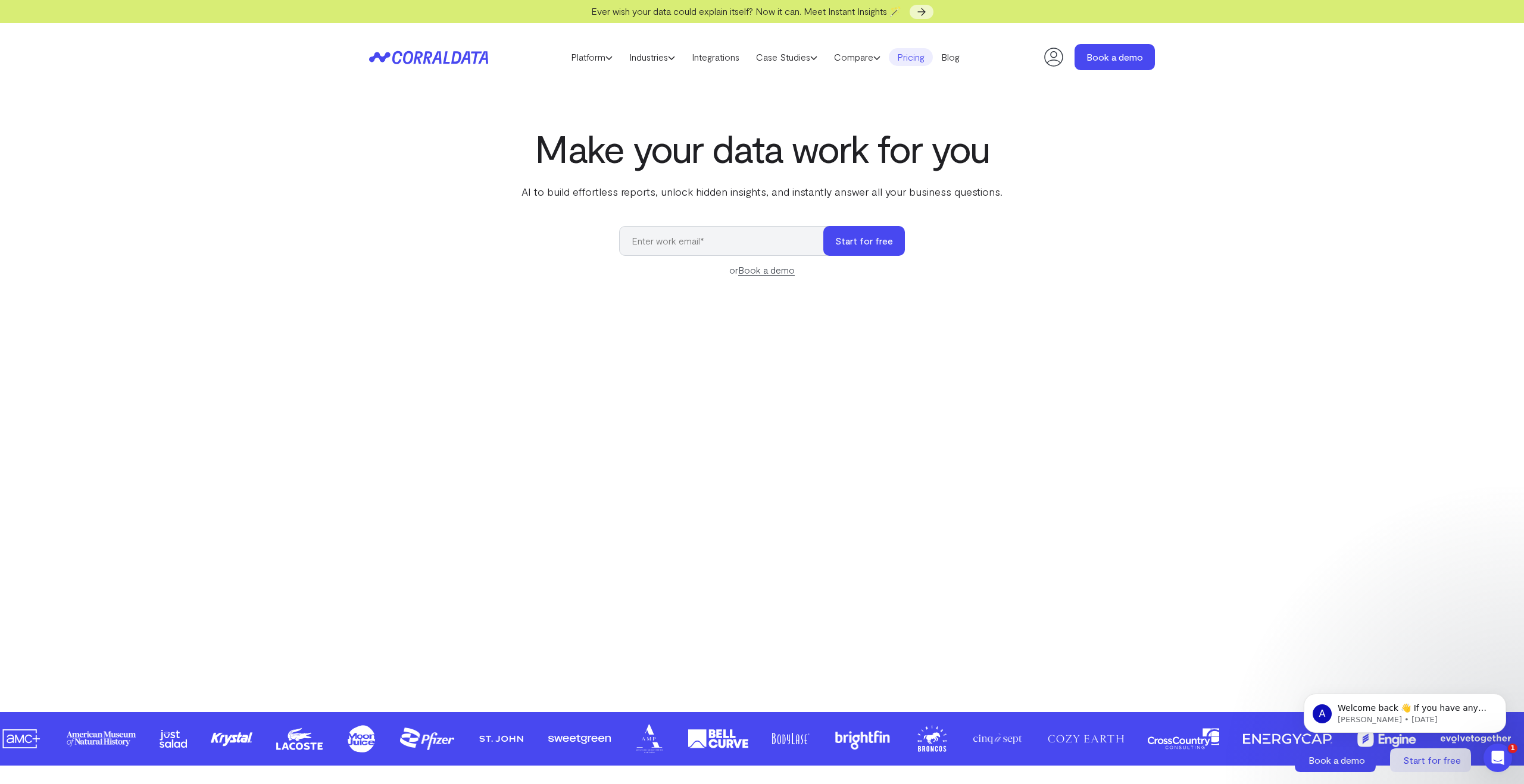
click at [919, 59] on link "Pricing" at bounding box center [911, 58] width 44 height 18
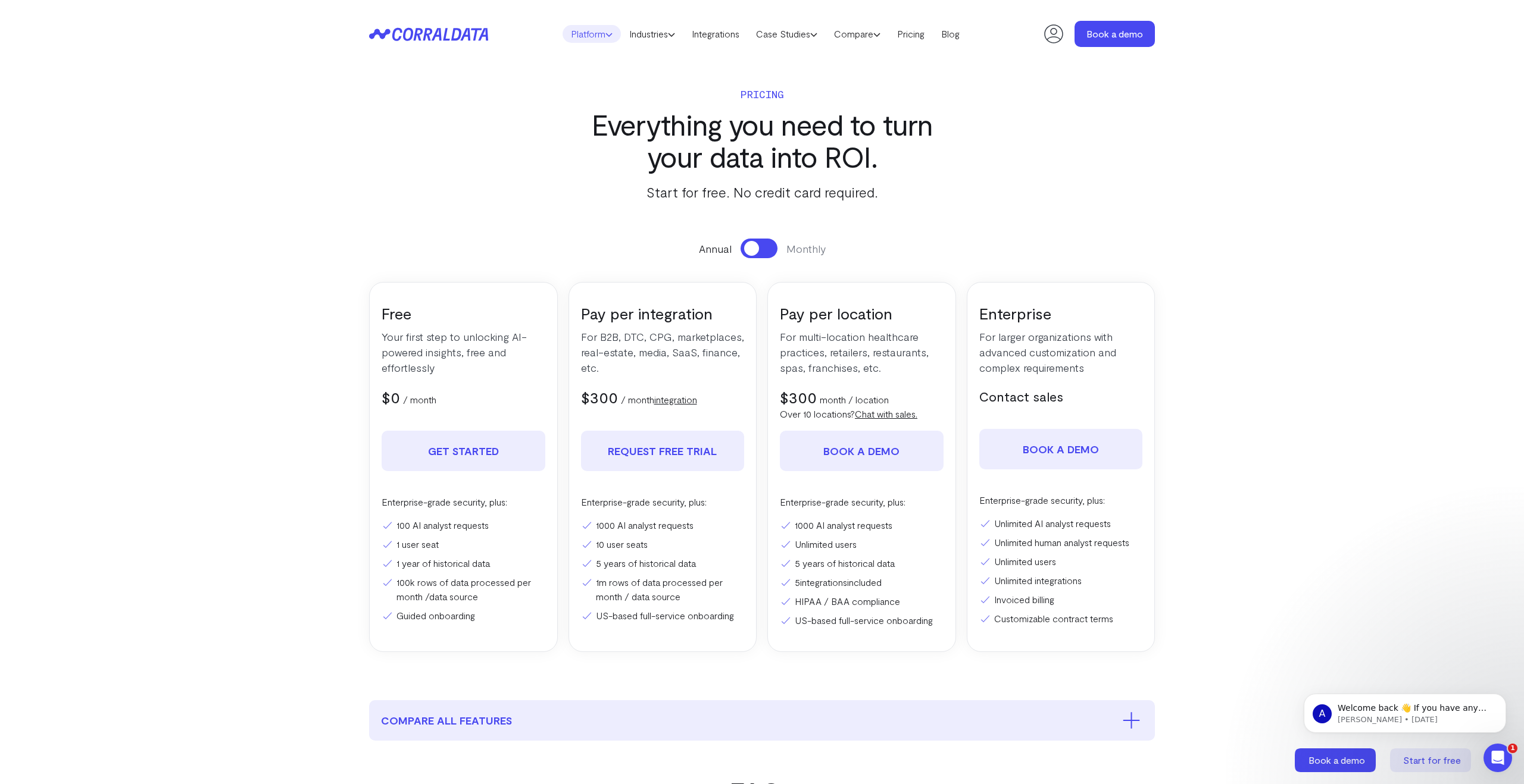
click at [581, 36] on link "Platform" at bounding box center [591, 34] width 58 height 18
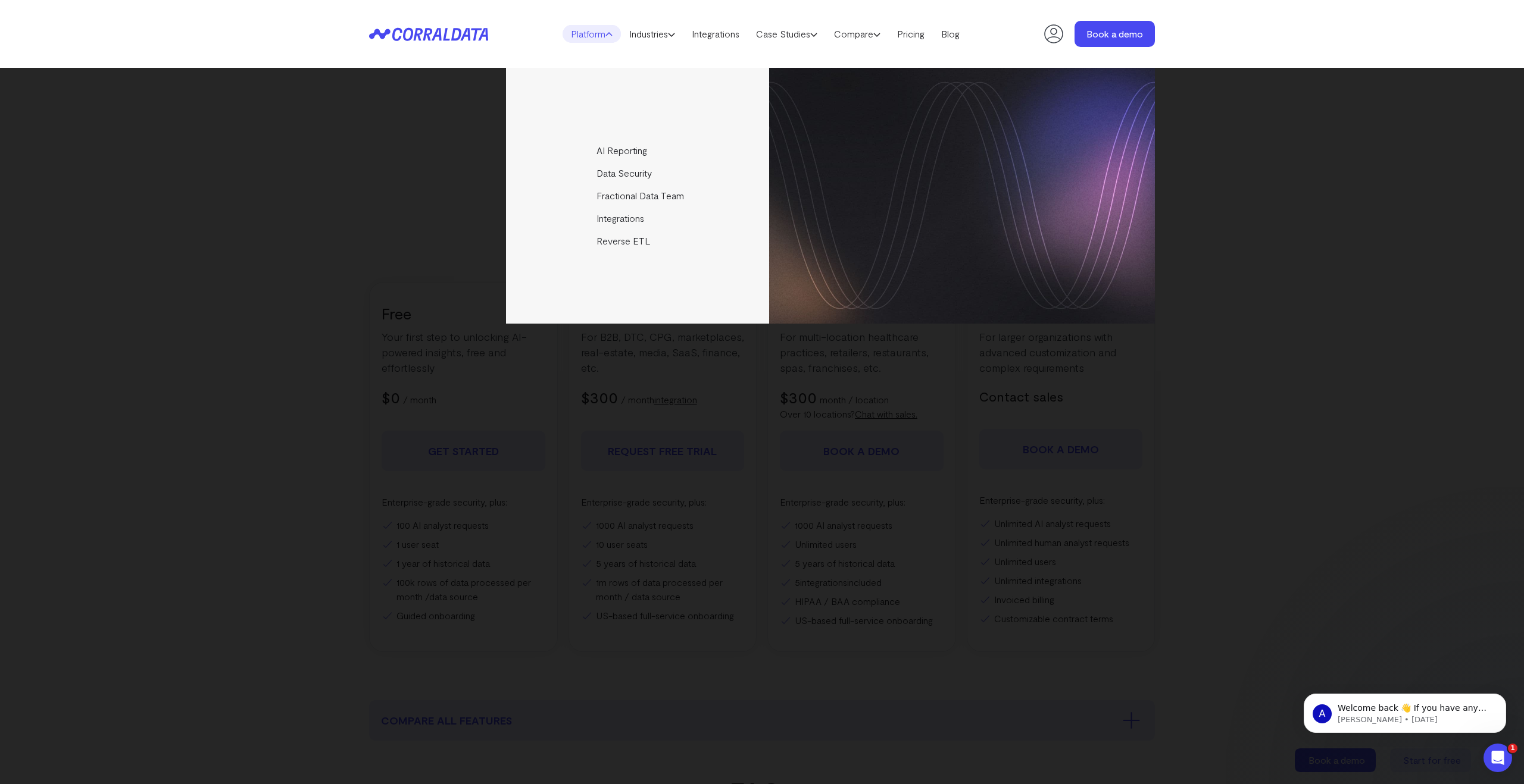
click at [380, 294] on div "AI Reporting Use AI to effortlessly answer any business questions from all your…" at bounding box center [762, 196] width 786 height 256
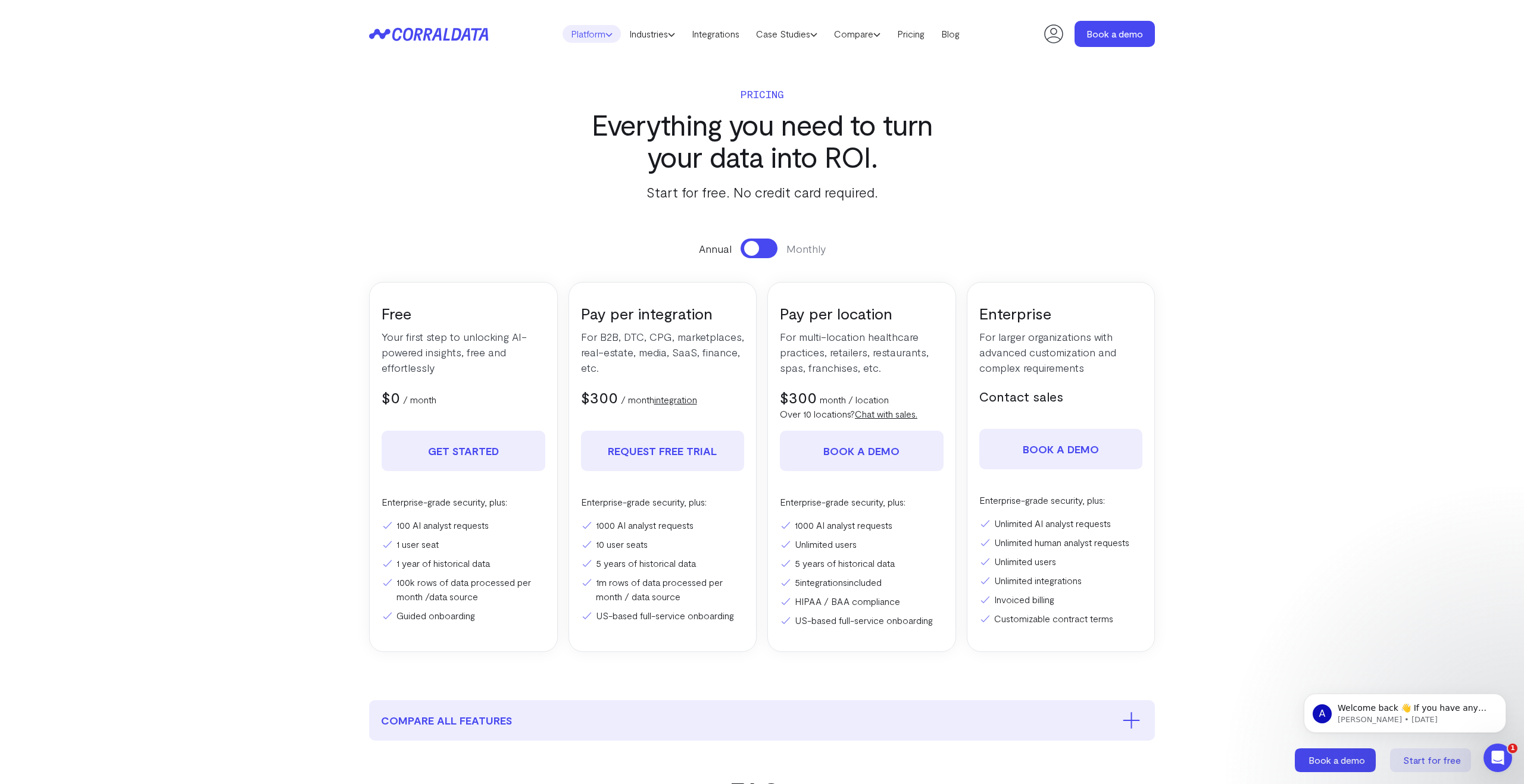
click at [567, 38] on link "Platform" at bounding box center [591, 34] width 58 height 18
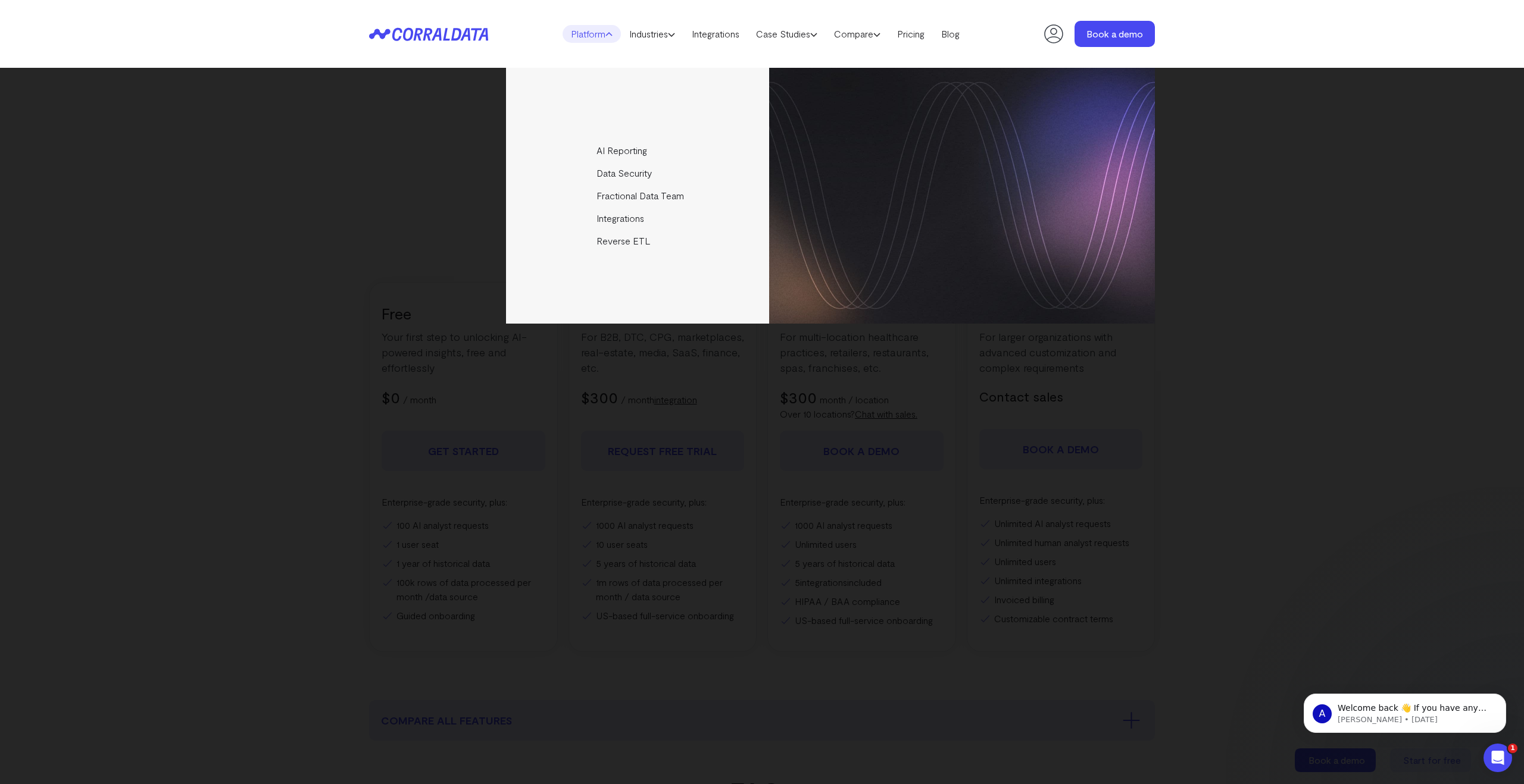
click at [412, 37] on icon at bounding box center [428, 34] width 119 height 14
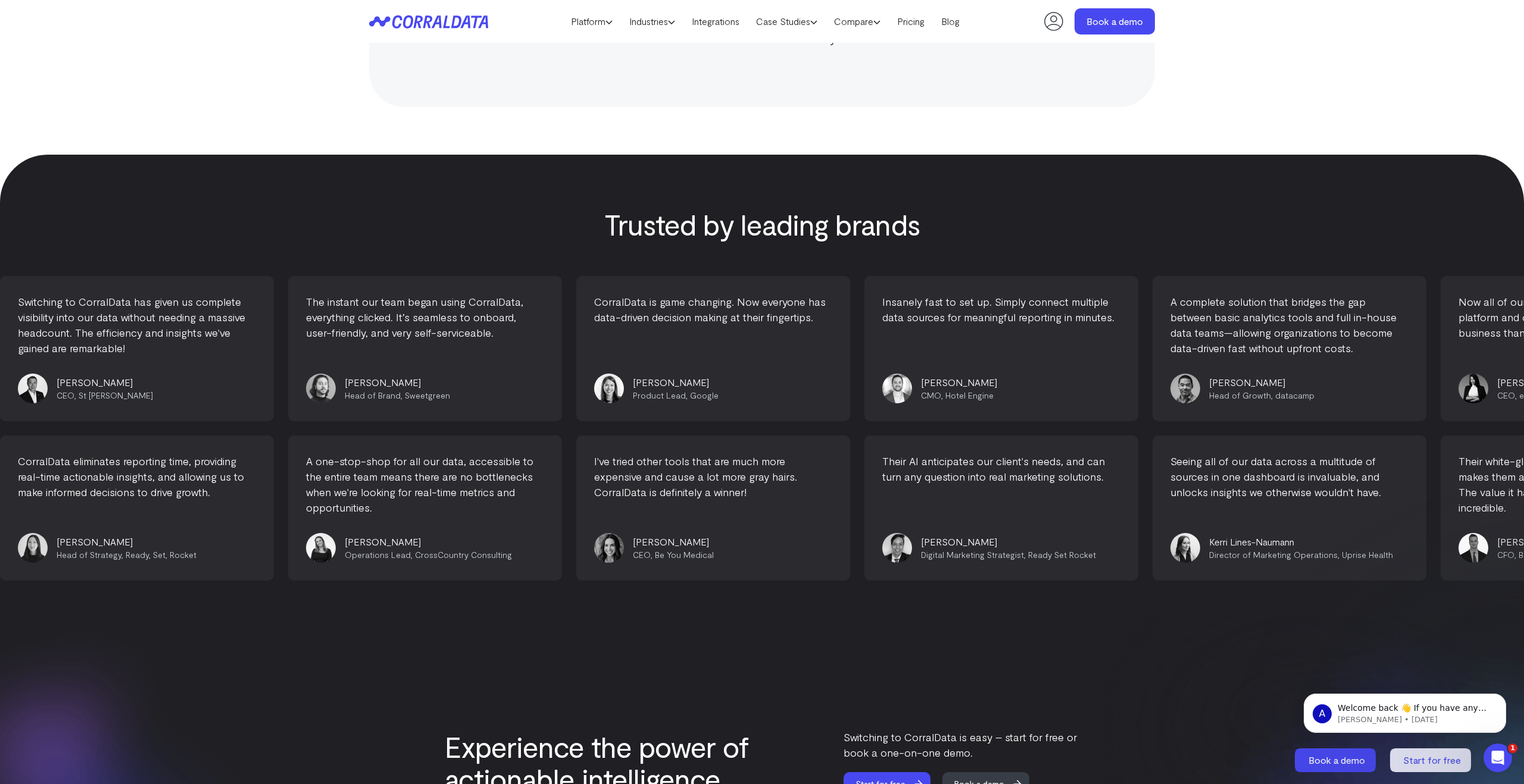
scroll to position [4300, 0]
